Goal: Task Accomplishment & Management: Use online tool/utility

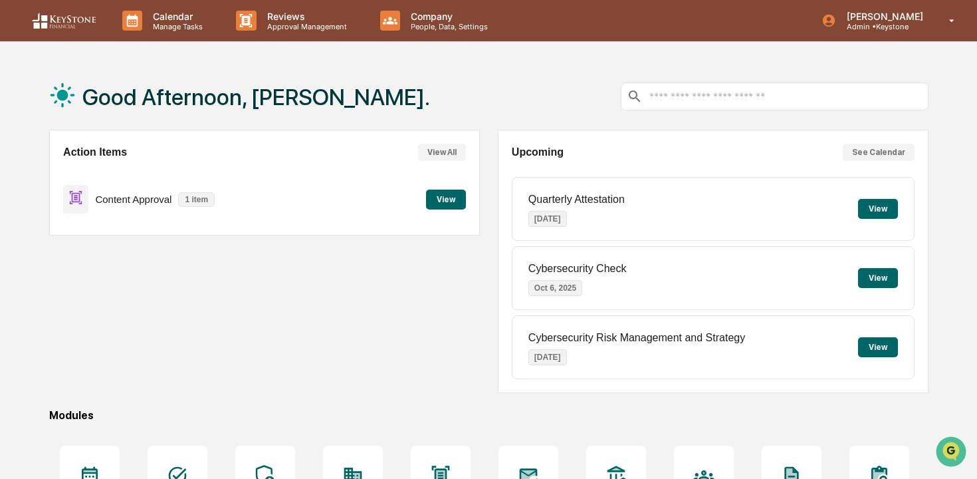
click at [453, 207] on button "View" at bounding box center [446, 199] width 40 height 20
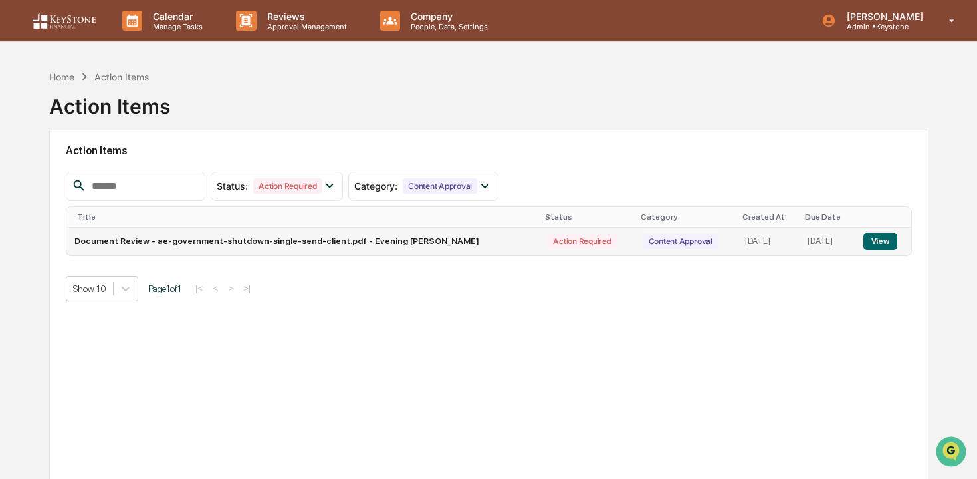
click at [887, 243] on button "View" at bounding box center [880, 241] width 34 height 17
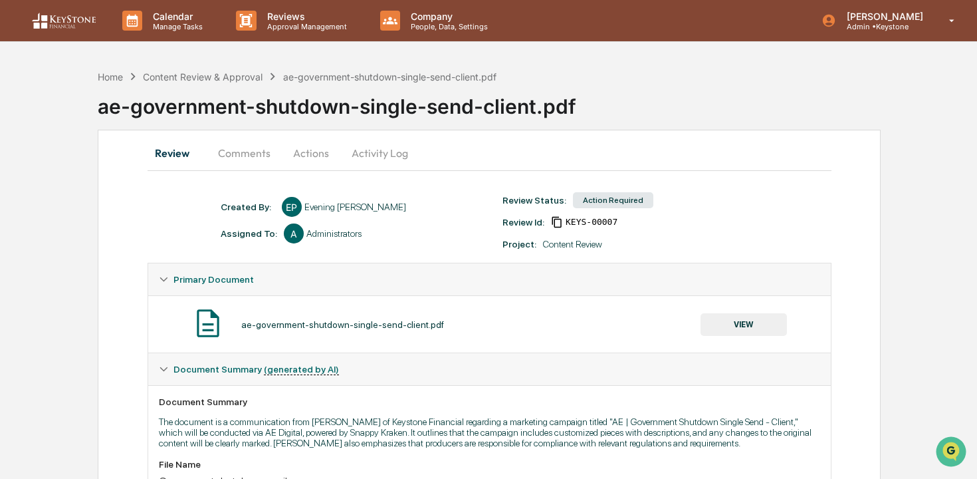
click at [326, 140] on button "Actions" at bounding box center [311, 153] width 60 height 32
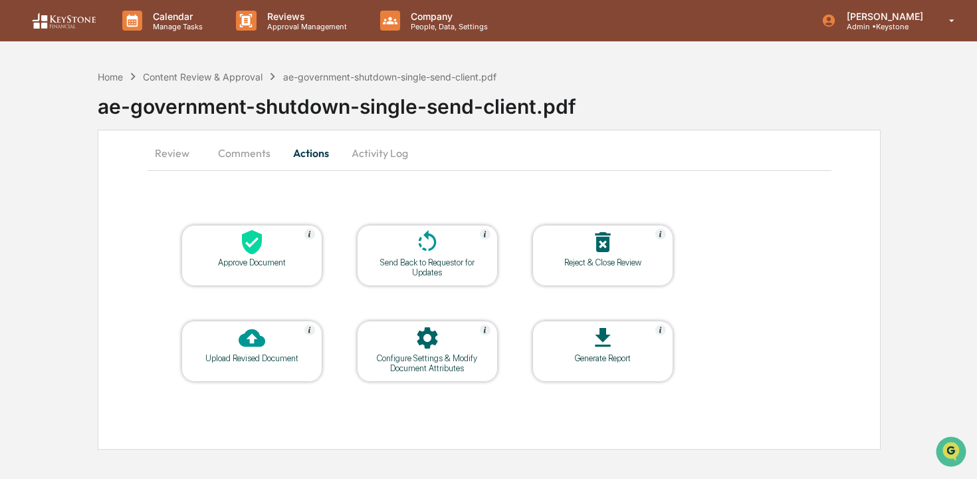
click at [262, 270] on div "Approve Document" at bounding box center [251, 255] width 141 height 61
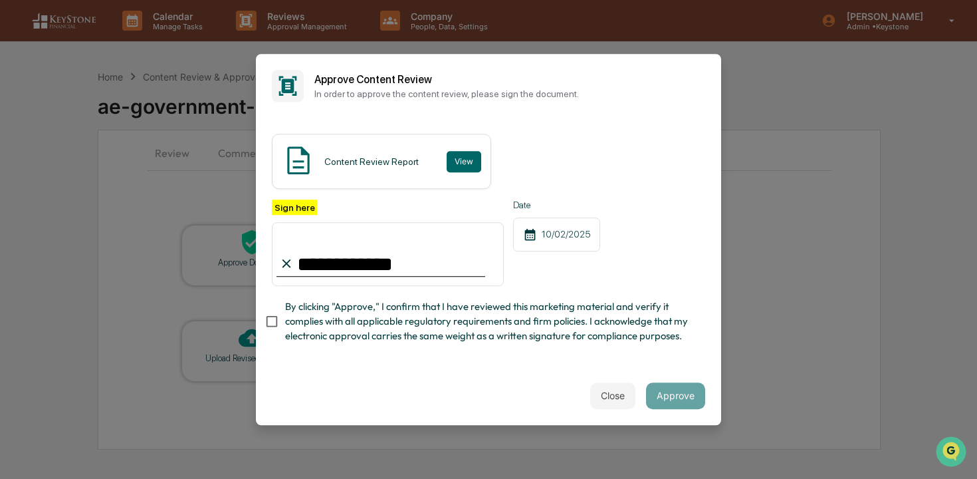
type input "**********"
click at [472, 320] on span "By clicking "Approve," I confirm that I have reviewed this marketing material a…" at bounding box center [489, 321] width 409 height 45
click at [686, 397] on button "Approve" at bounding box center [675, 395] width 59 height 27
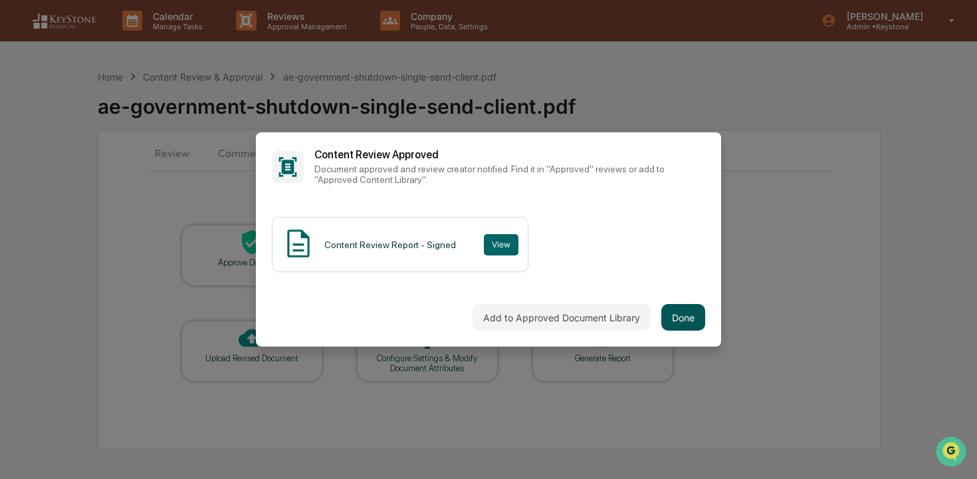
click at [685, 320] on button "Done" at bounding box center [683, 317] width 44 height 27
